Goal: Task Accomplishment & Management: Manage account settings

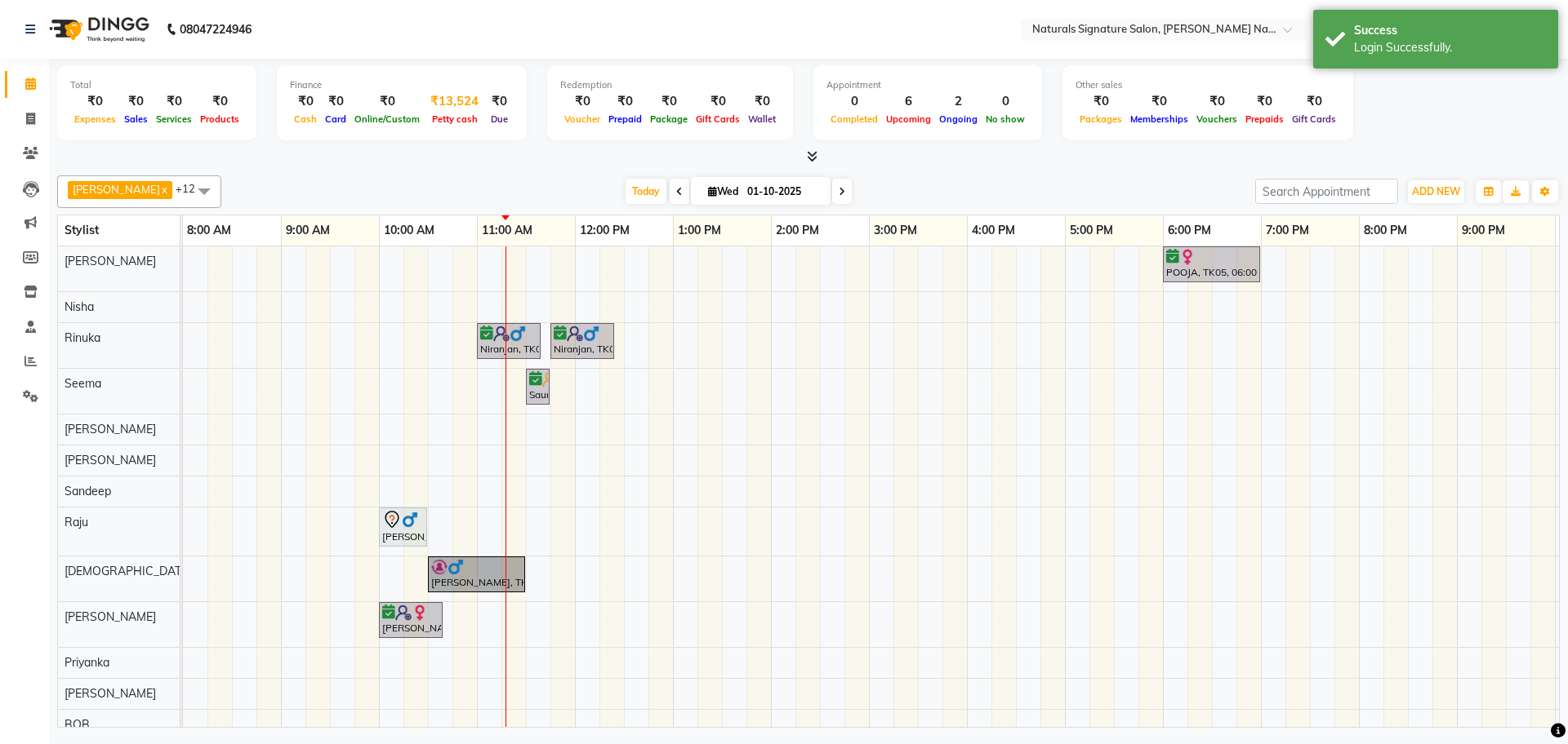
click at [451, 115] on span "Petty cash" at bounding box center [455, 119] width 54 height 12
select select "5122"
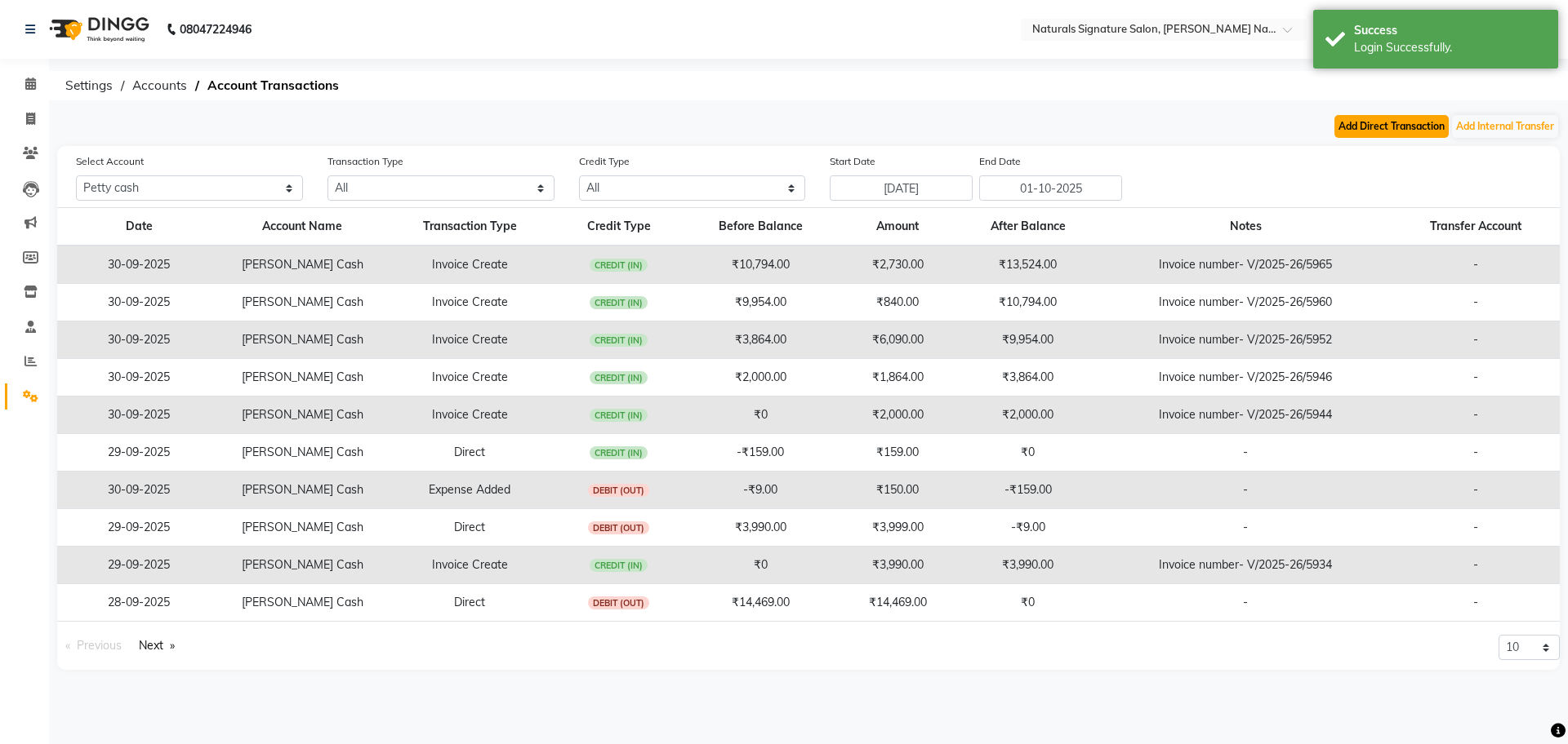
click at [1362, 125] on button "Add Direct Transaction" at bounding box center [1391, 126] width 114 height 22
select select "direct"
select select "5122"
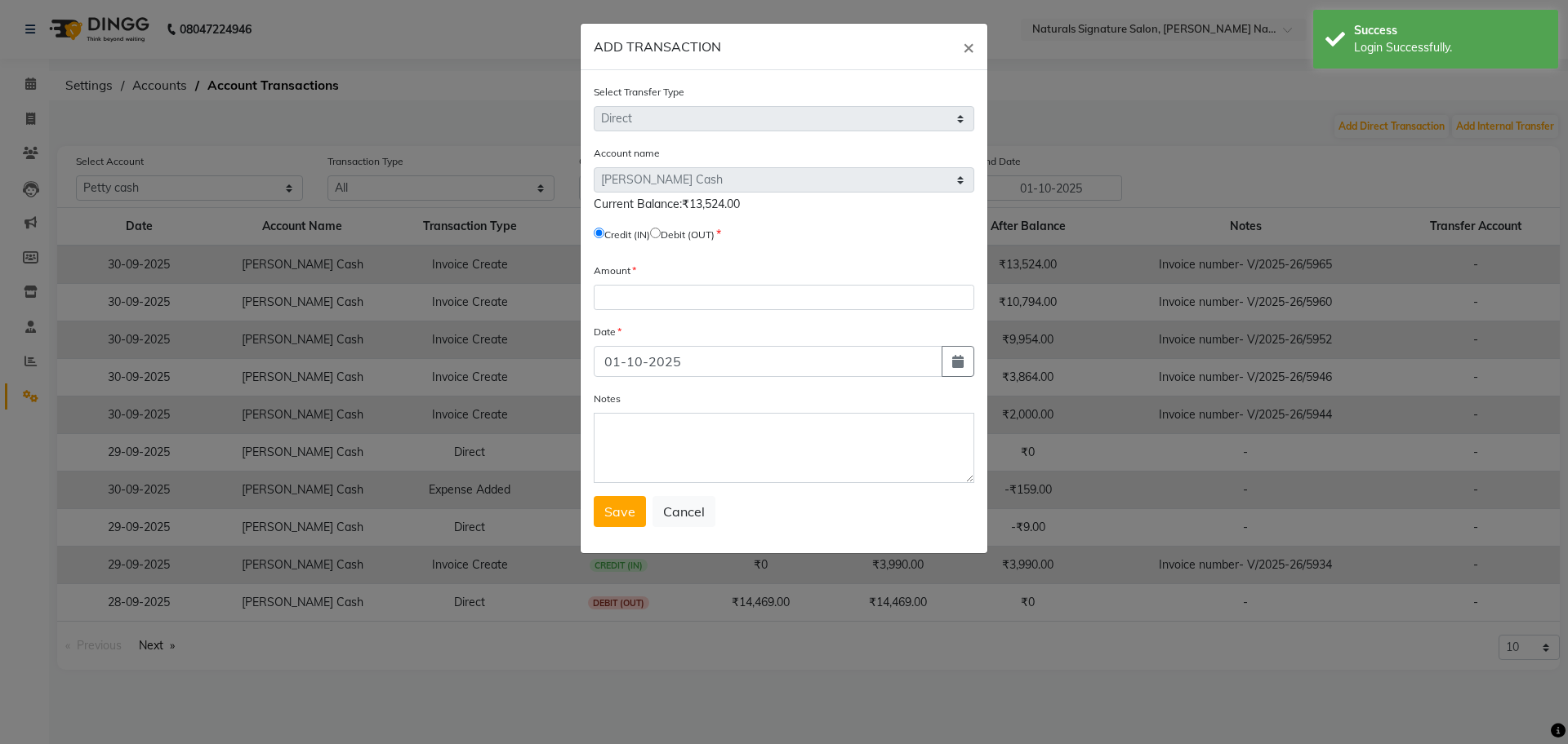
click at [661, 233] on input "radio" at bounding box center [655, 233] width 11 height 11
radio input "true"
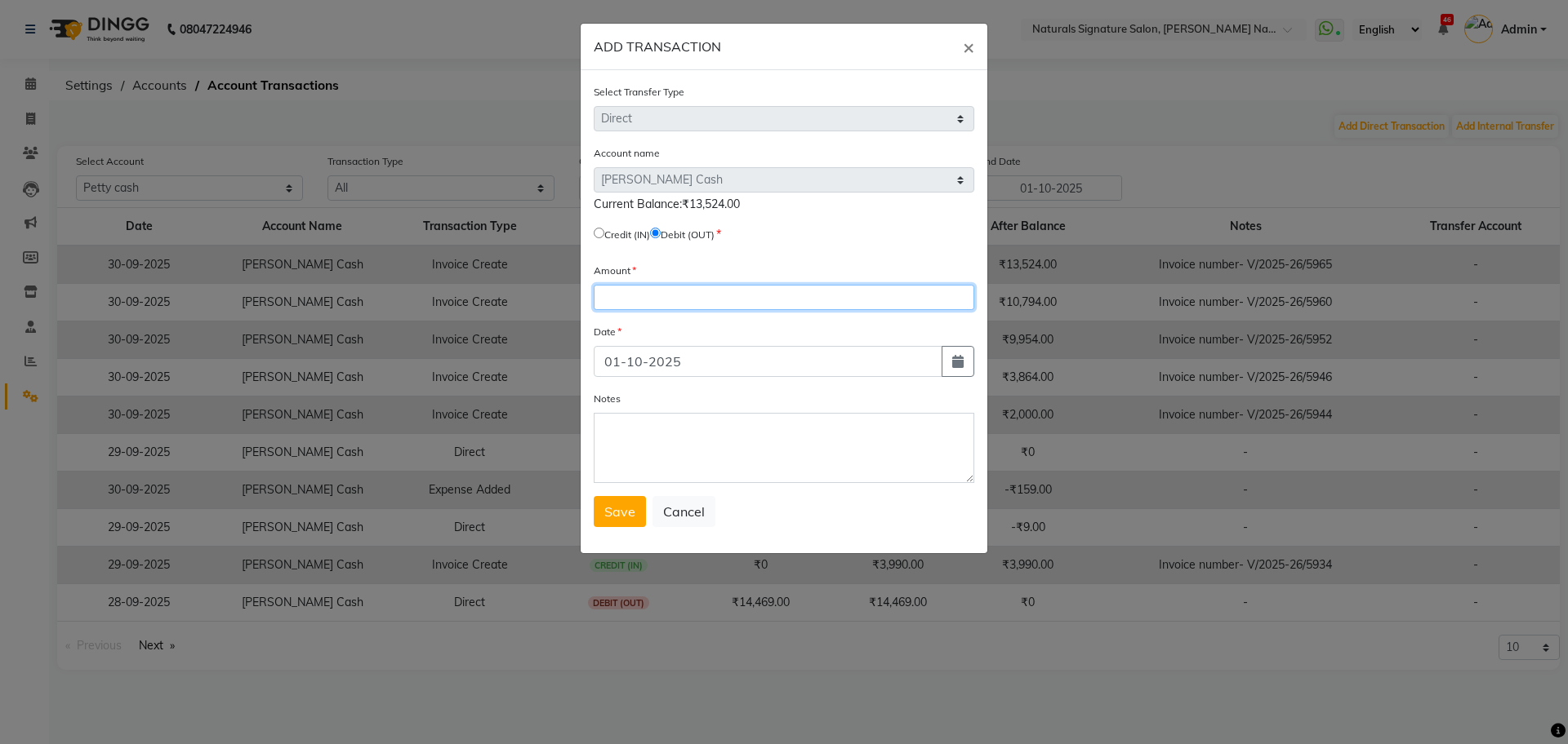
click at [641, 301] on input "number" at bounding box center [784, 297] width 381 height 25
click at [624, 295] on input "number" at bounding box center [784, 297] width 381 height 25
type input "13524"
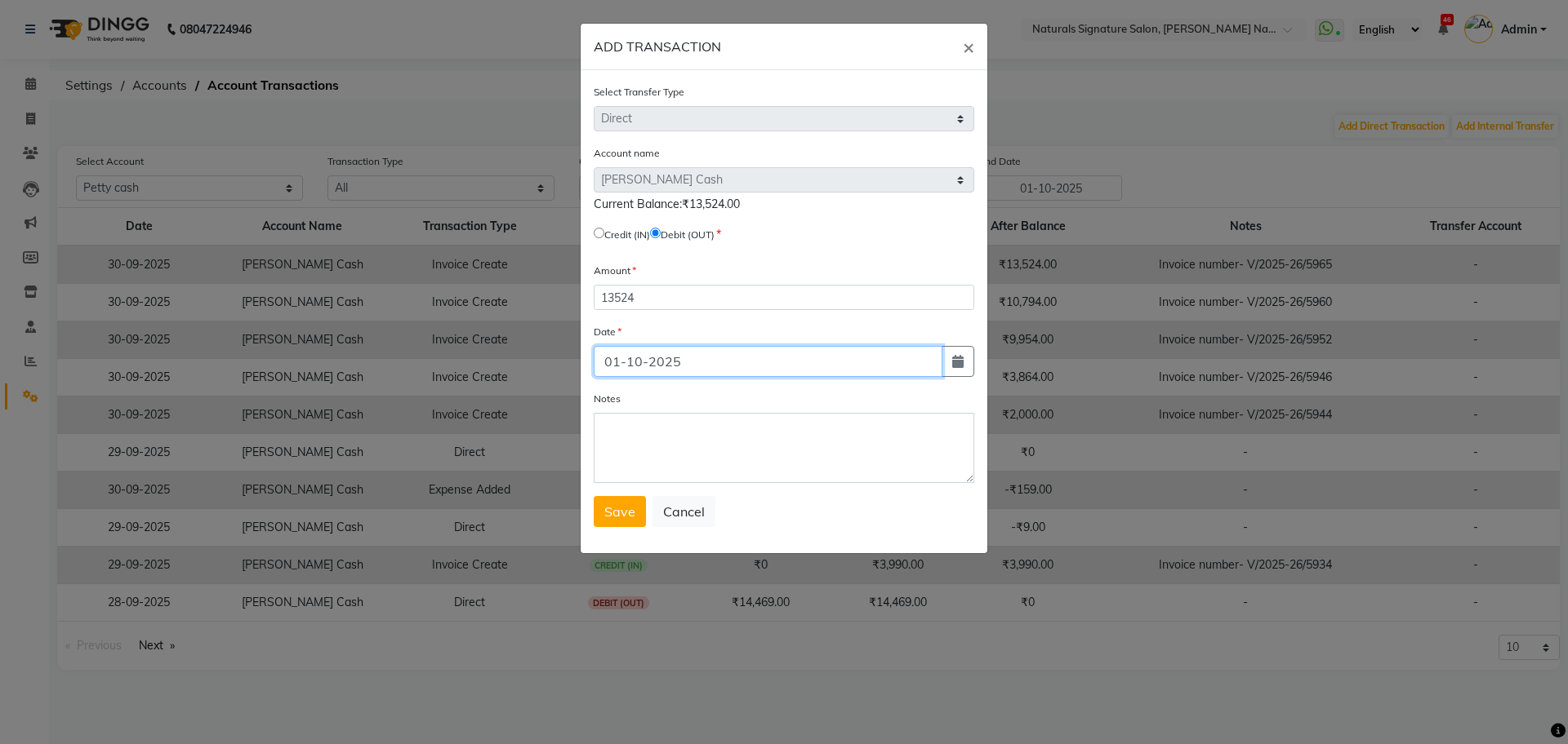
click at [620, 362] on input "01-10-2025" at bounding box center [768, 362] width 348 height 31
type input "[DATE]"
click at [624, 511] on span "Save" at bounding box center [620, 512] width 31 height 17
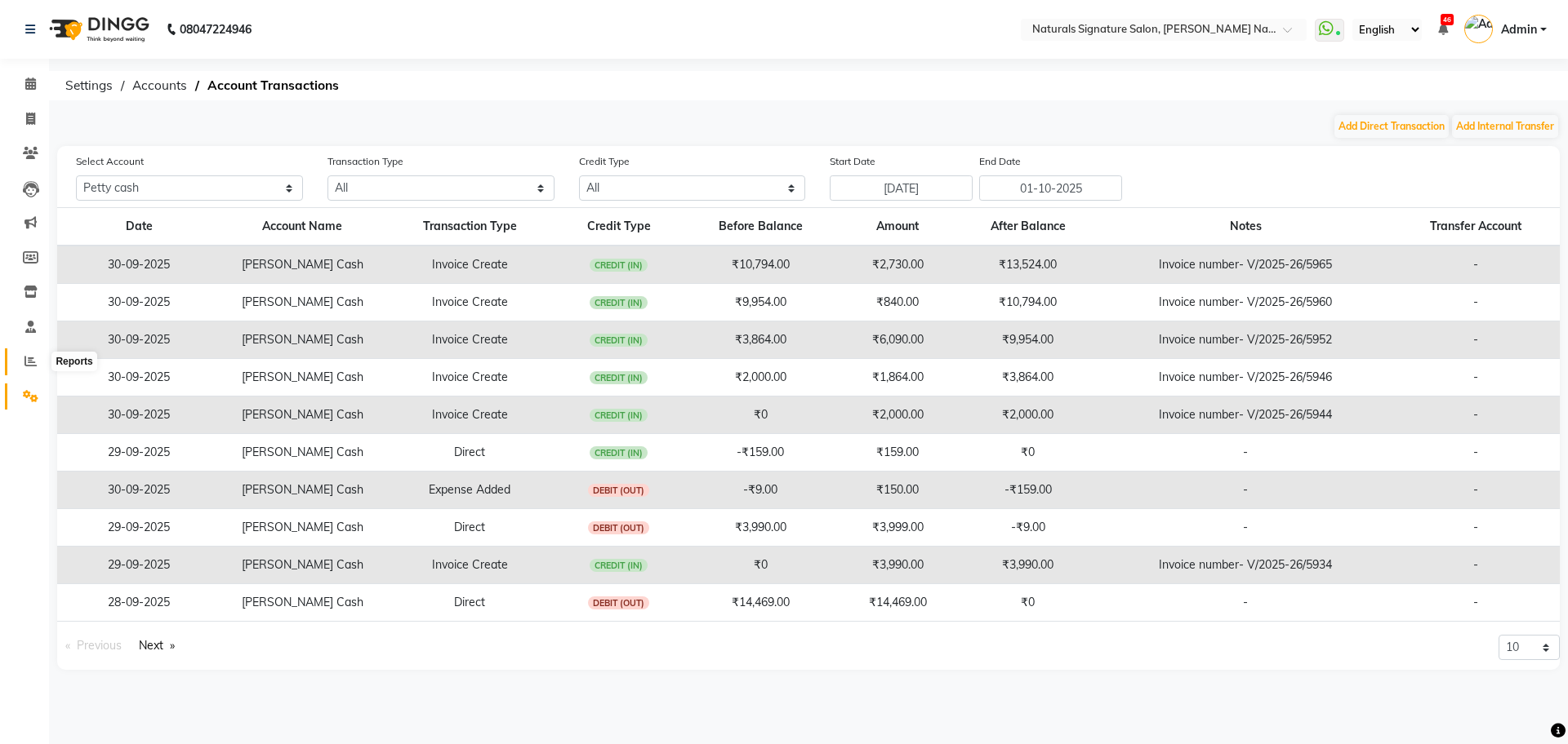
click at [23, 359] on span at bounding box center [30, 362] width 28 height 19
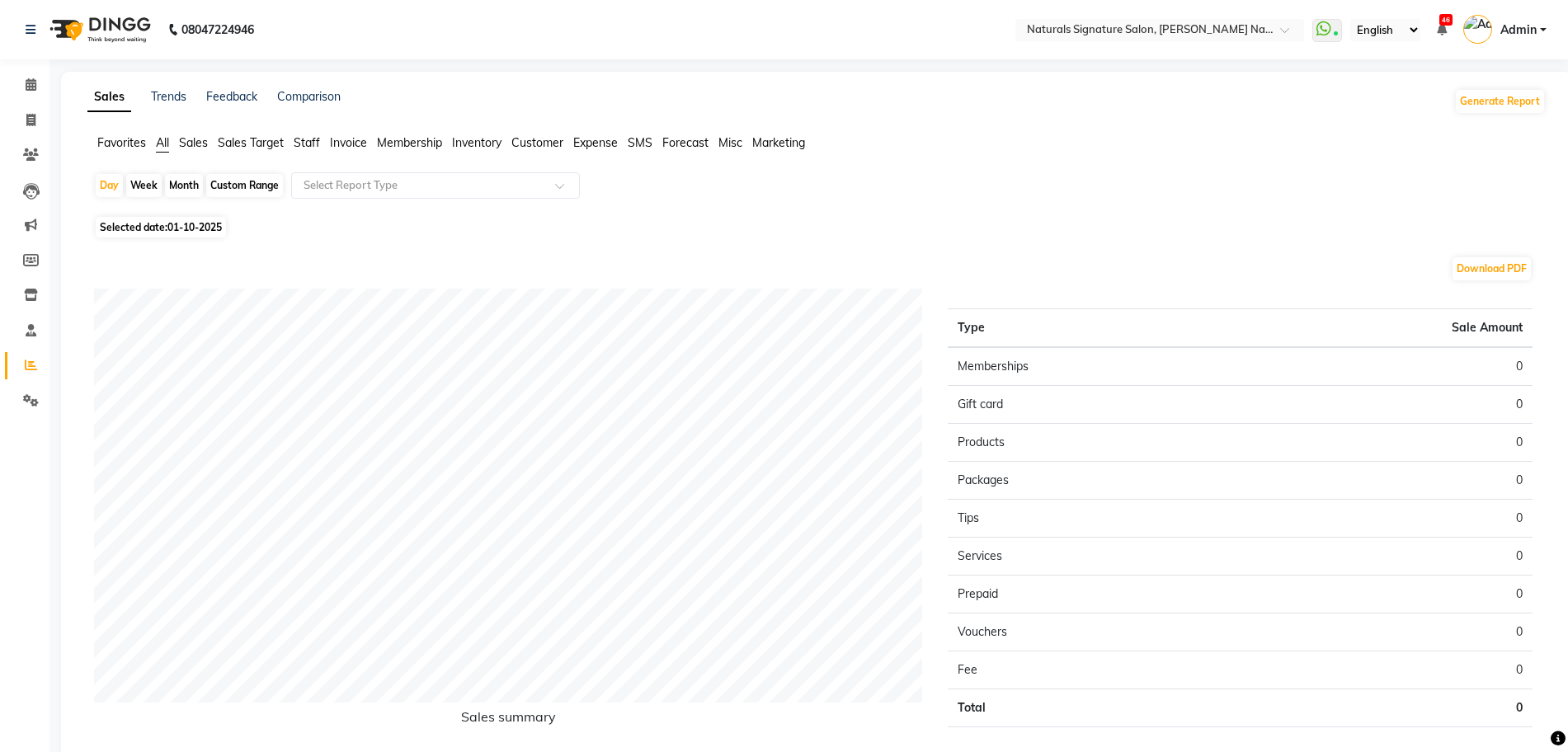
click at [304, 132] on div "Sales Trends Feedback Comparison Generate Report Favorites All Sales Sales Targ…" at bounding box center [817, 441] width 1512 height 737
click at [205, 226] on span "01-10-2025" at bounding box center [194, 227] width 54 height 13
select select "10"
select select "2025"
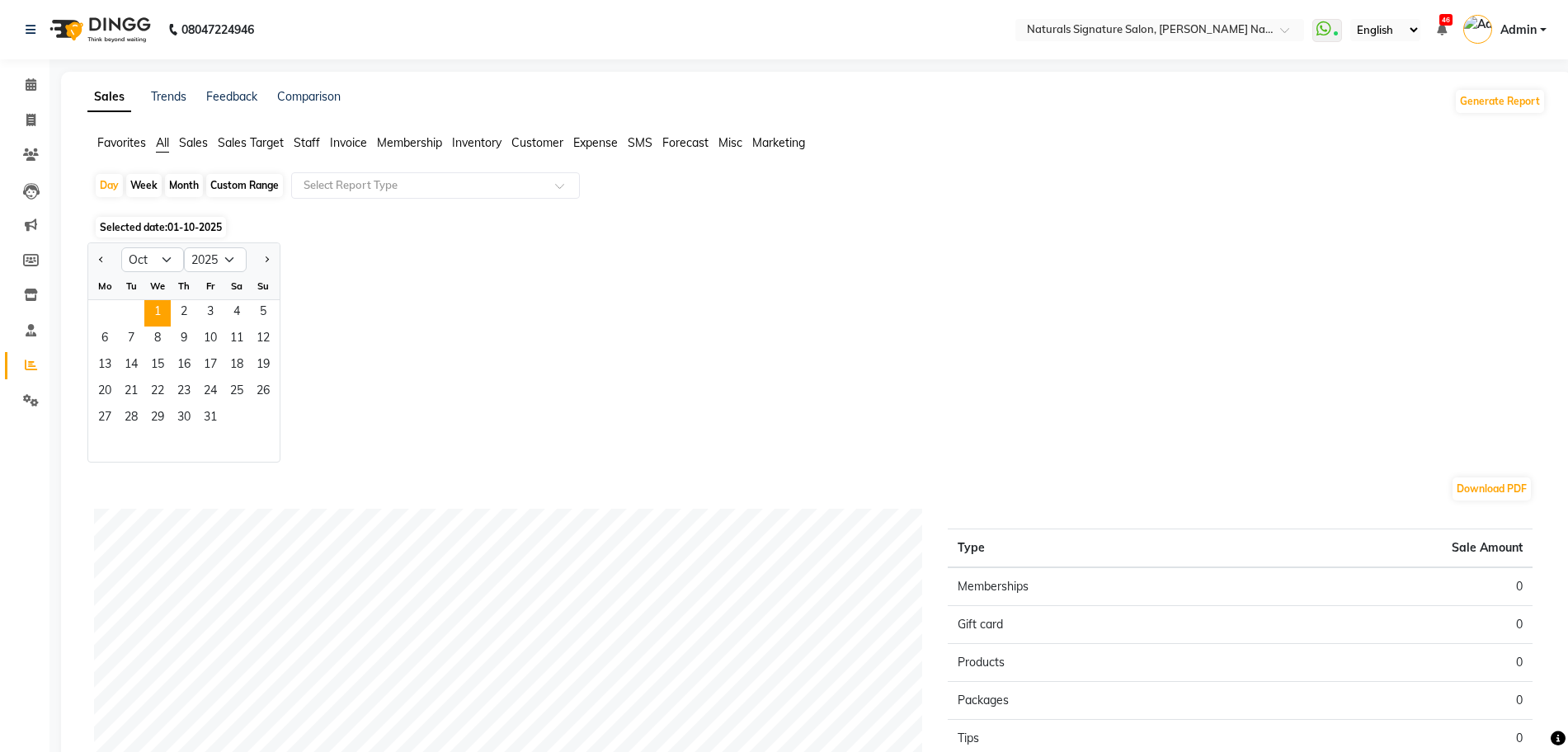
click at [93, 264] on div at bounding box center [104, 259] width 33 height 27
click at [103, 264] on button "Previous month" at bounding box center [101, 259] width 13 height 27
select select "9"
click at [134, 417] on span "30" at bounding box center [131, 419] width 27 height 27
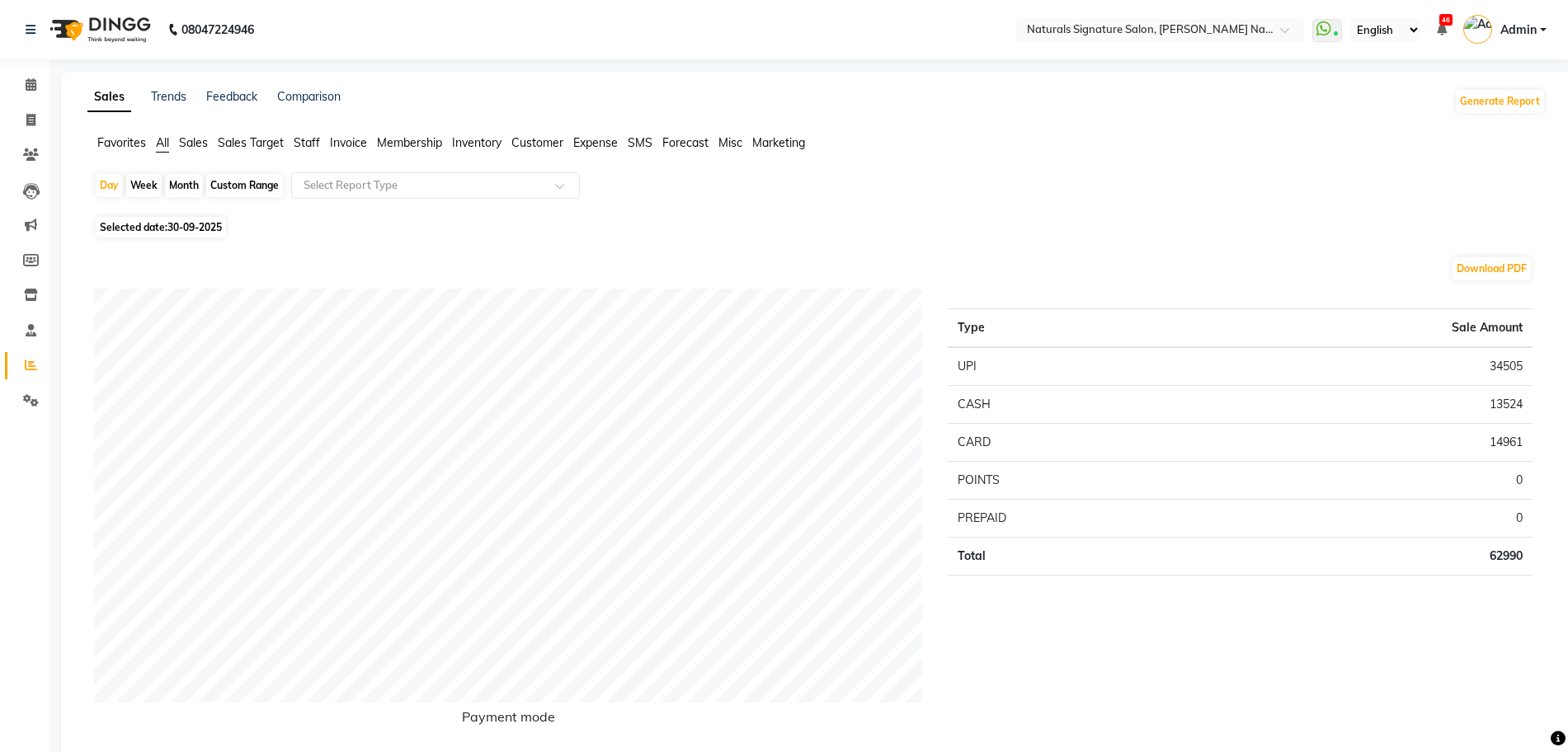
click at [311, 139] on span "Staff" at bounding box center [307, 142] width 27 height 15
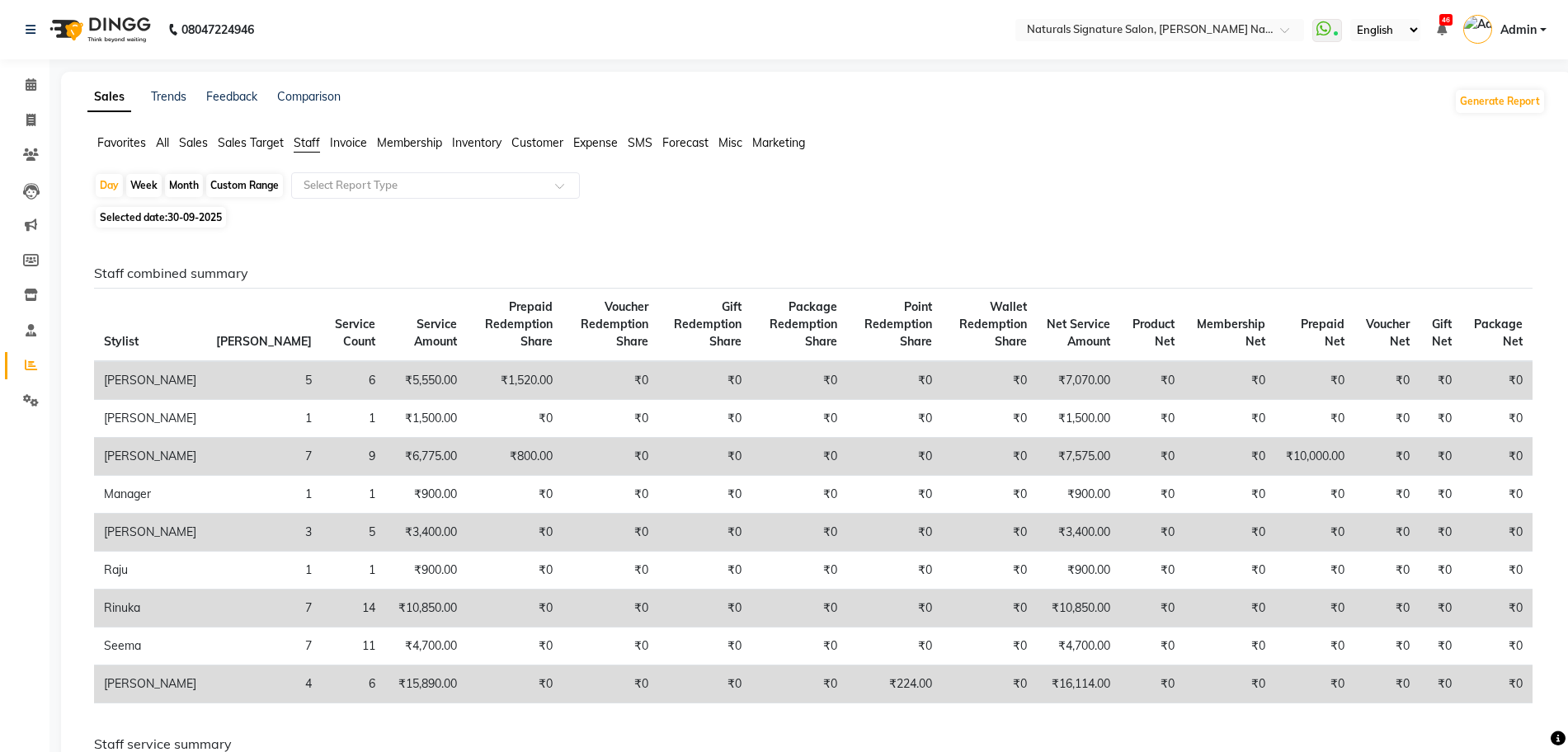
click at [1126, 198] on div "Day Week Month Custom Range Select Report Type" at bounding box center [816, 187] width 1446 height 30
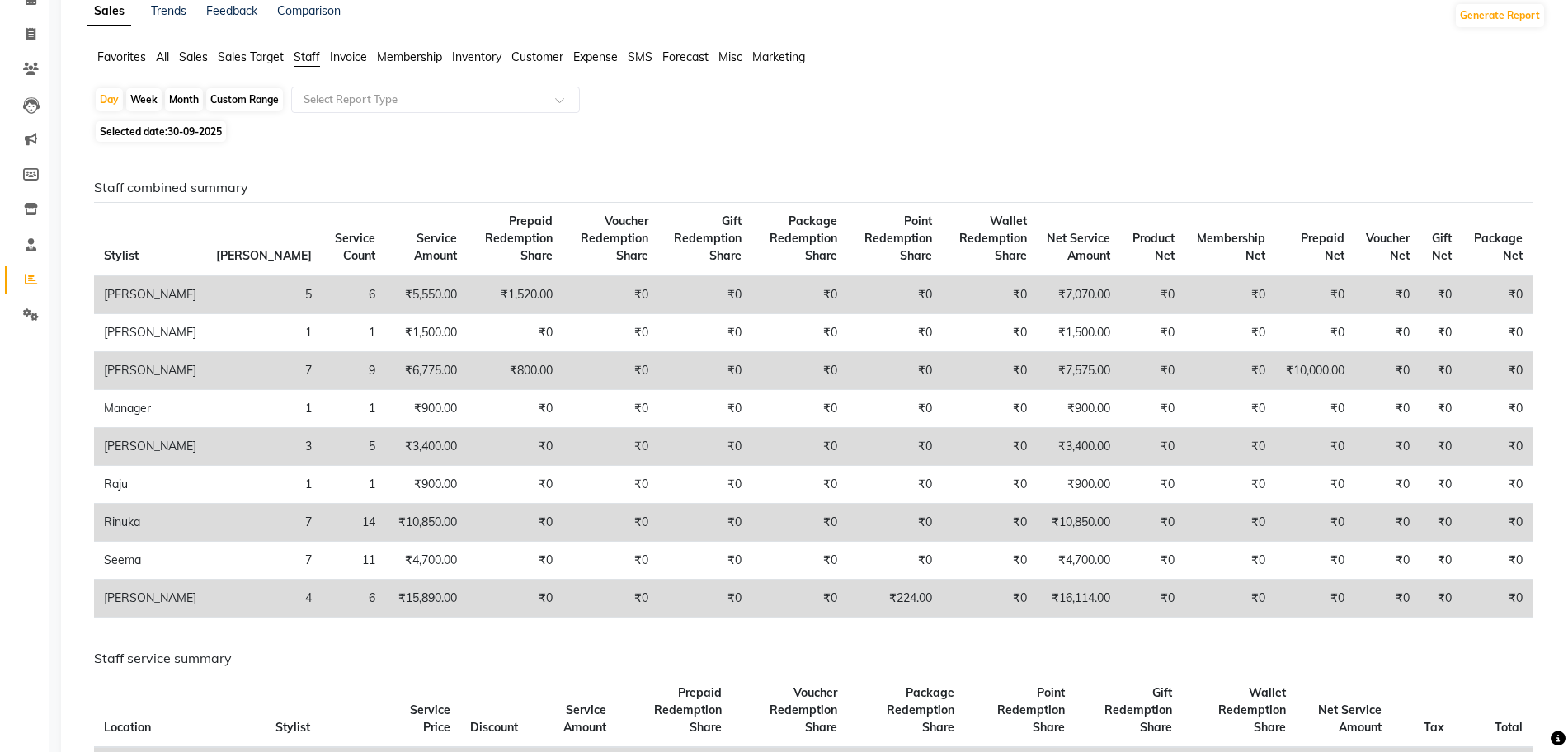
scroll to position [124, 0]
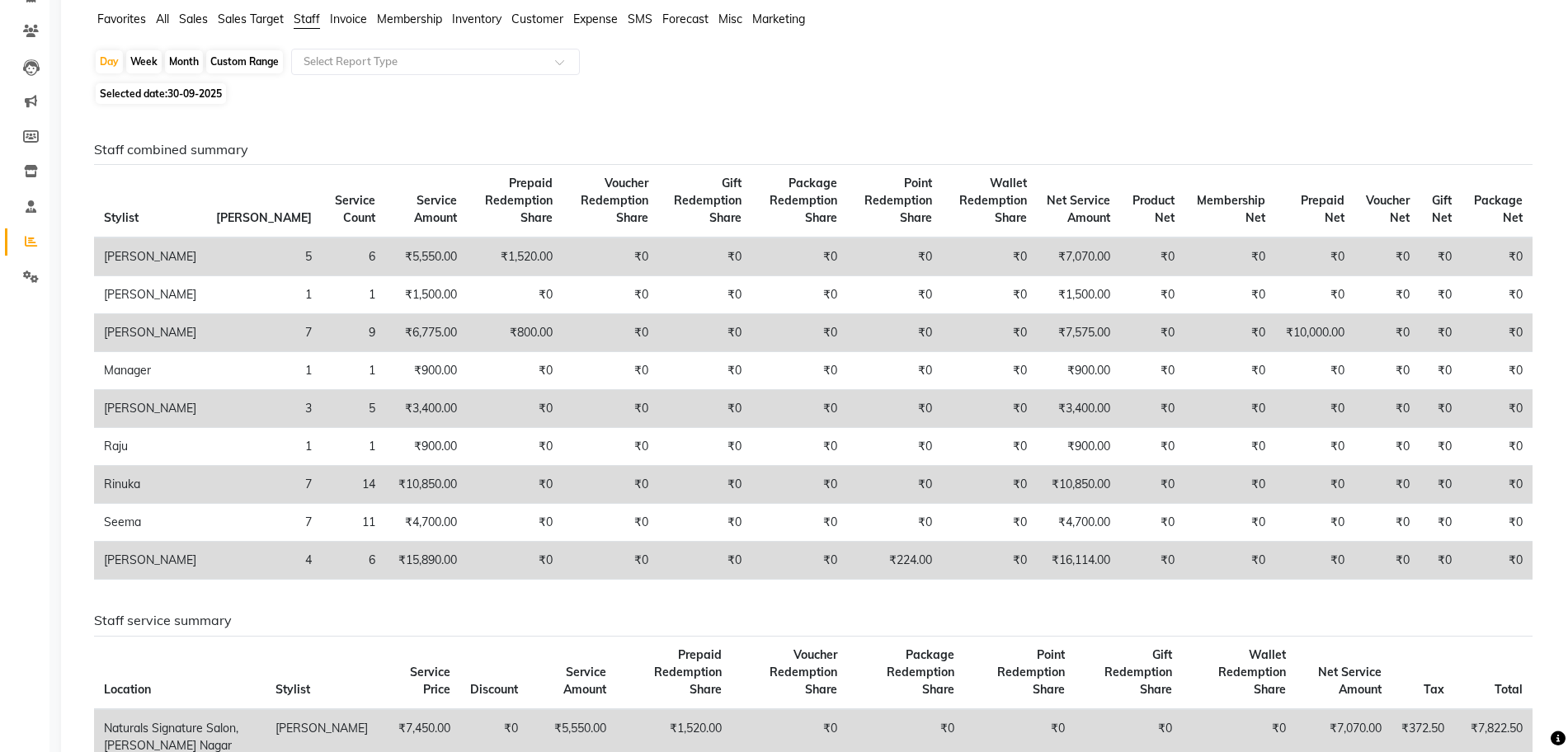
click at [238, 58] on div "Custom Range" at bounding box center [244, 61] width 77 height 23
select select "9"
select select "2025"
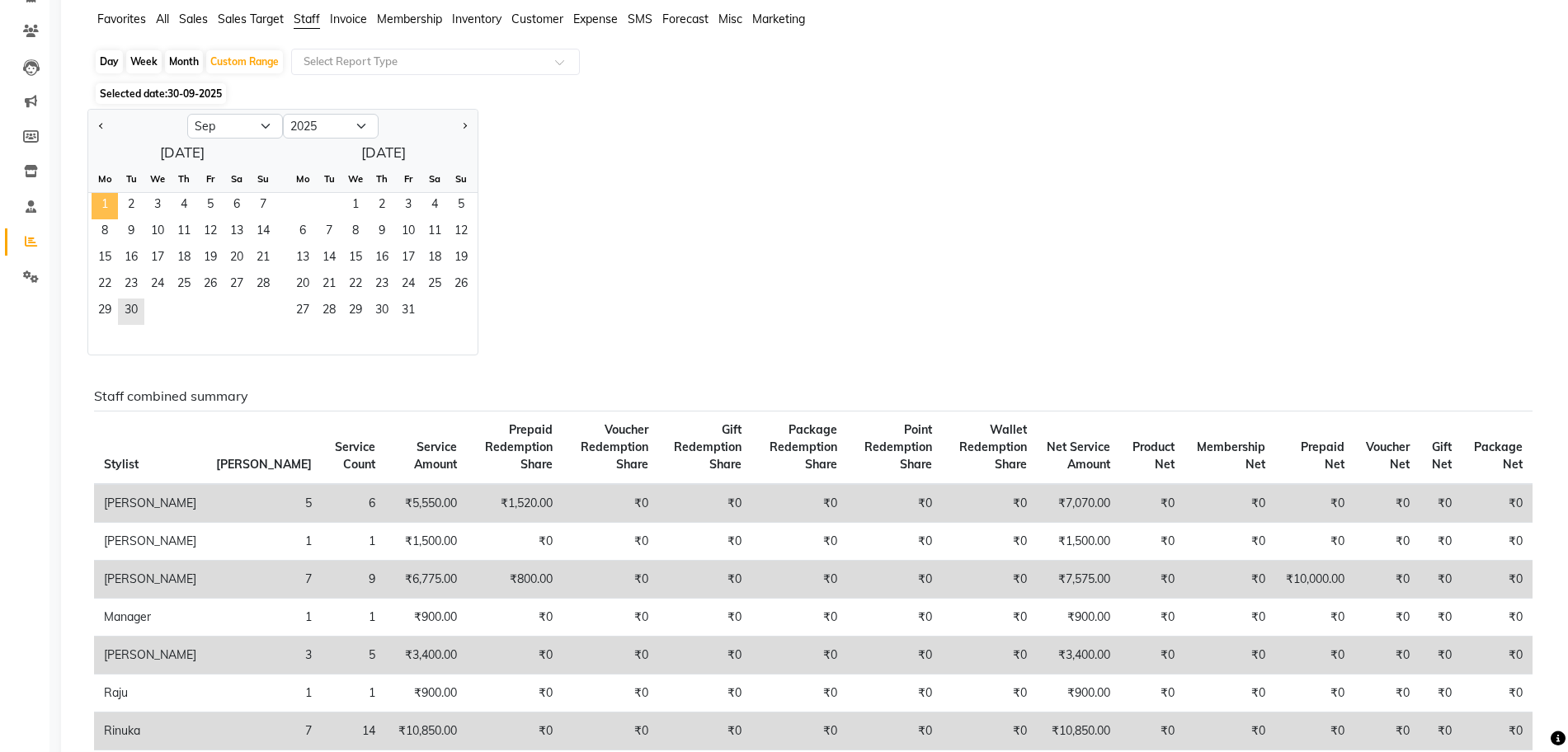
click at [108, 209] on span "1" at bounding box center [104, 206] width 27 height 27
click at [129, 302] on span "30" at bounding box center [131, 311] width 27 height 27
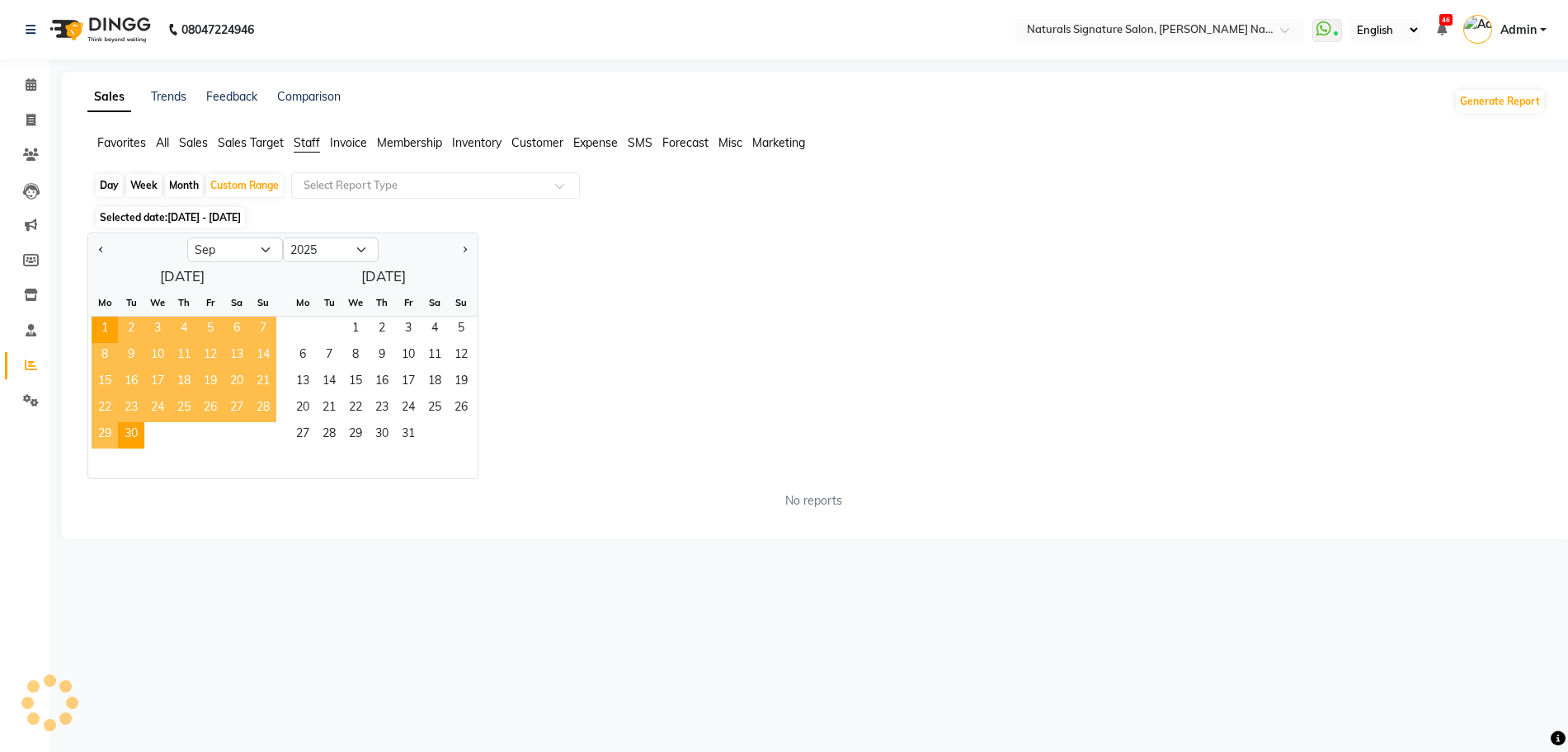
scroll to position [0, 0]
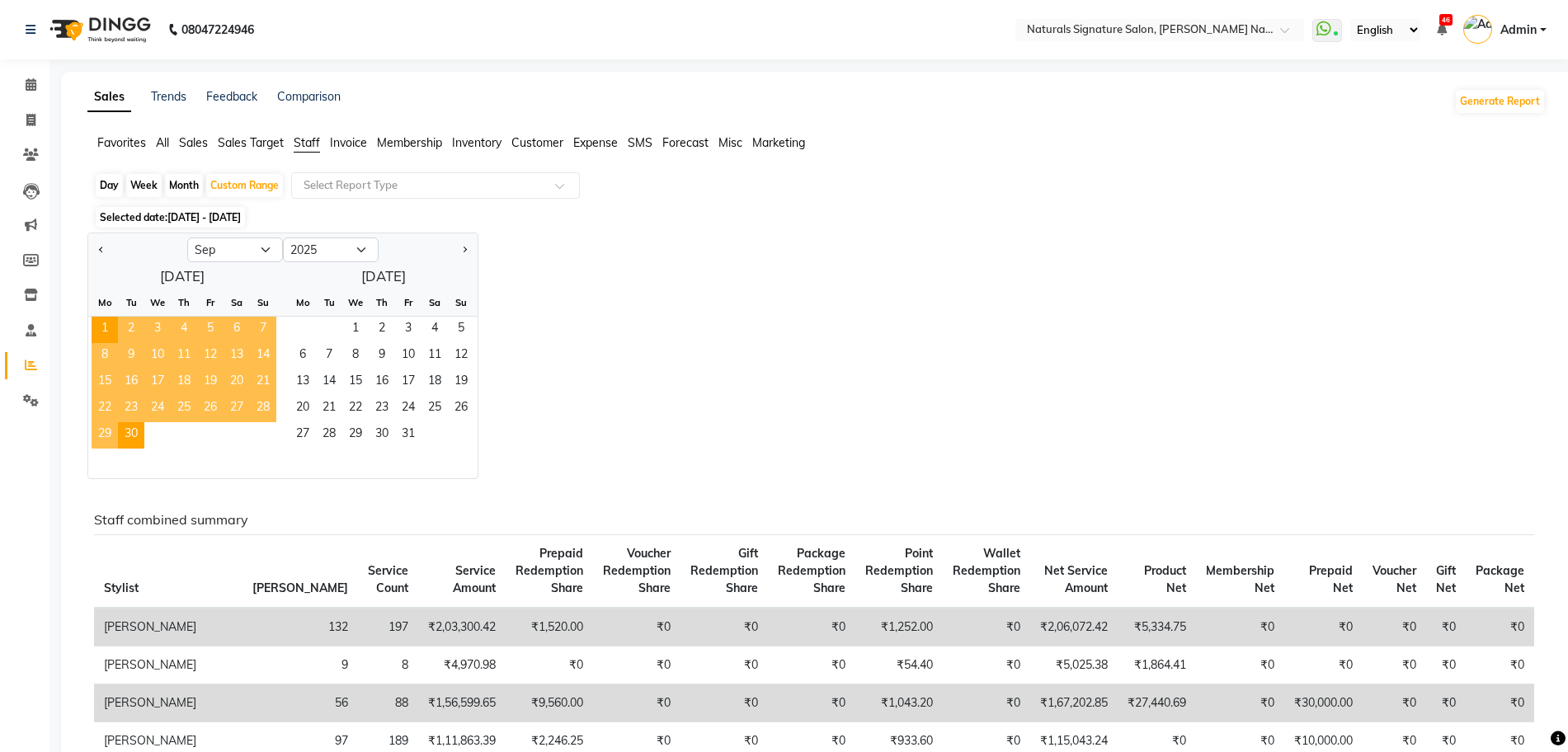
click at [757, 310] on div "Jan Feb Mar Apr May Jun [DATE] Aug Sep Oct Nov [DATE] 2016 2017 2018 2019 2020 …" at bounding box center [817, 356] width 1459 height 246
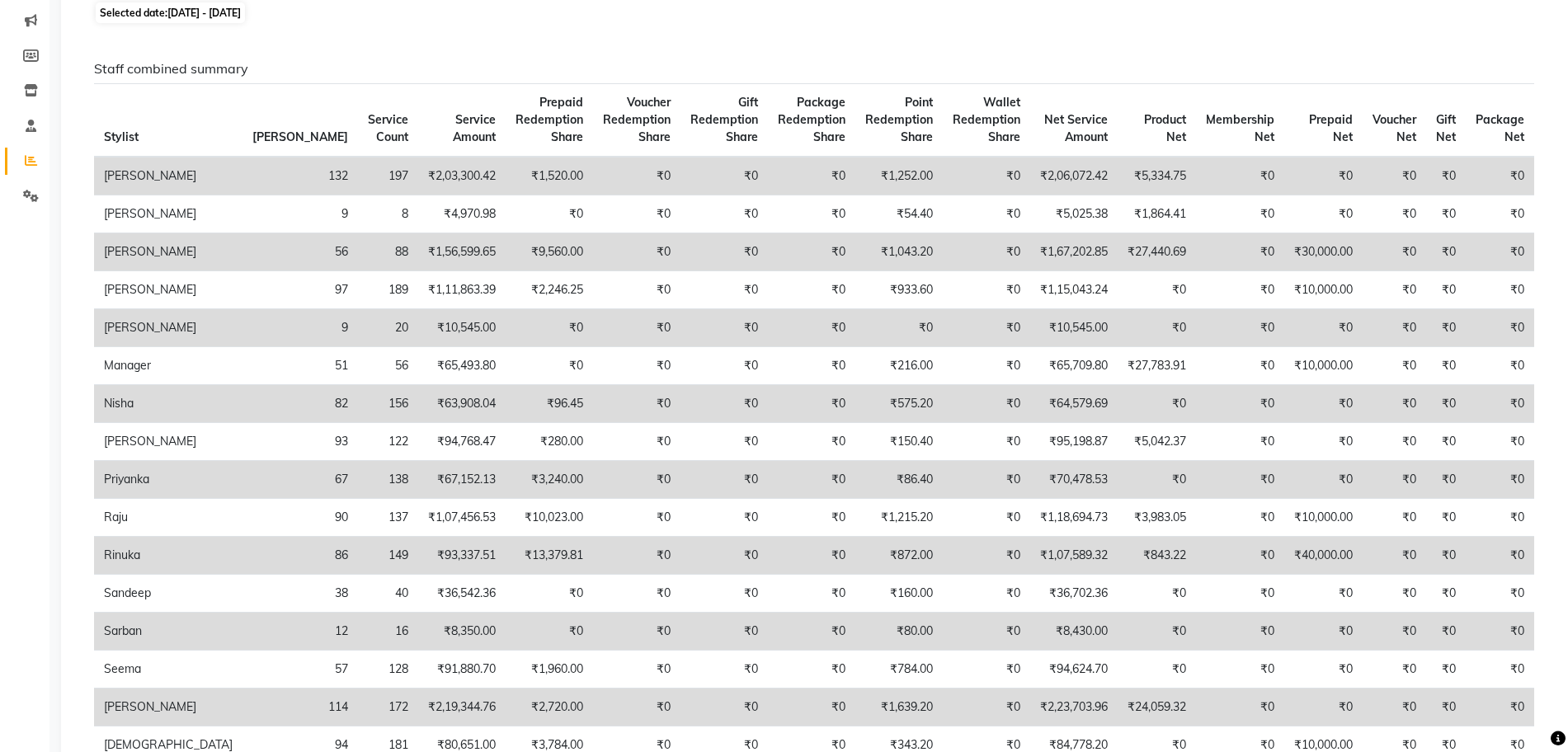
scroll to position [206, 0]
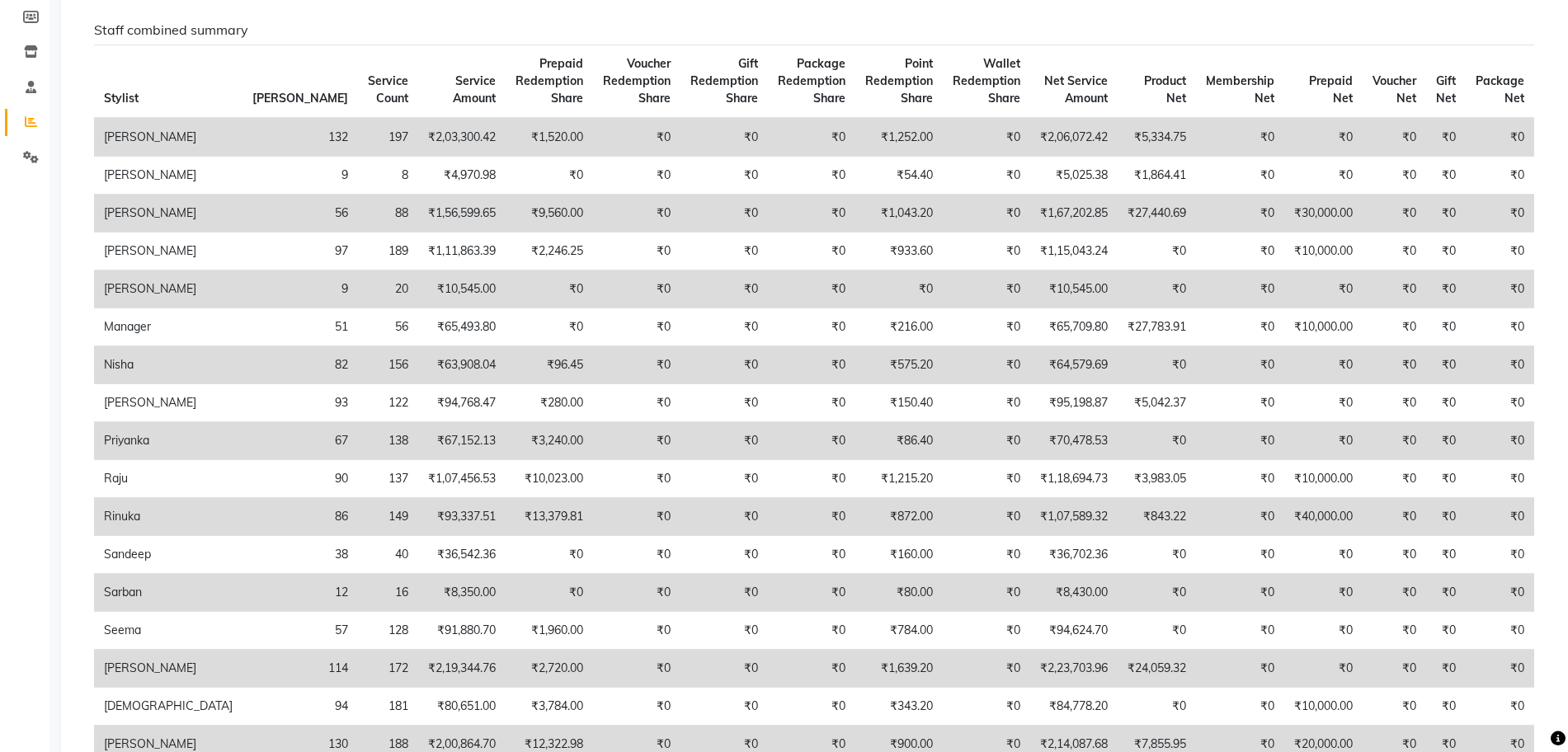
scroll to position [247, 0]
